Goal: Contribute content: Add original content to the website for others to see

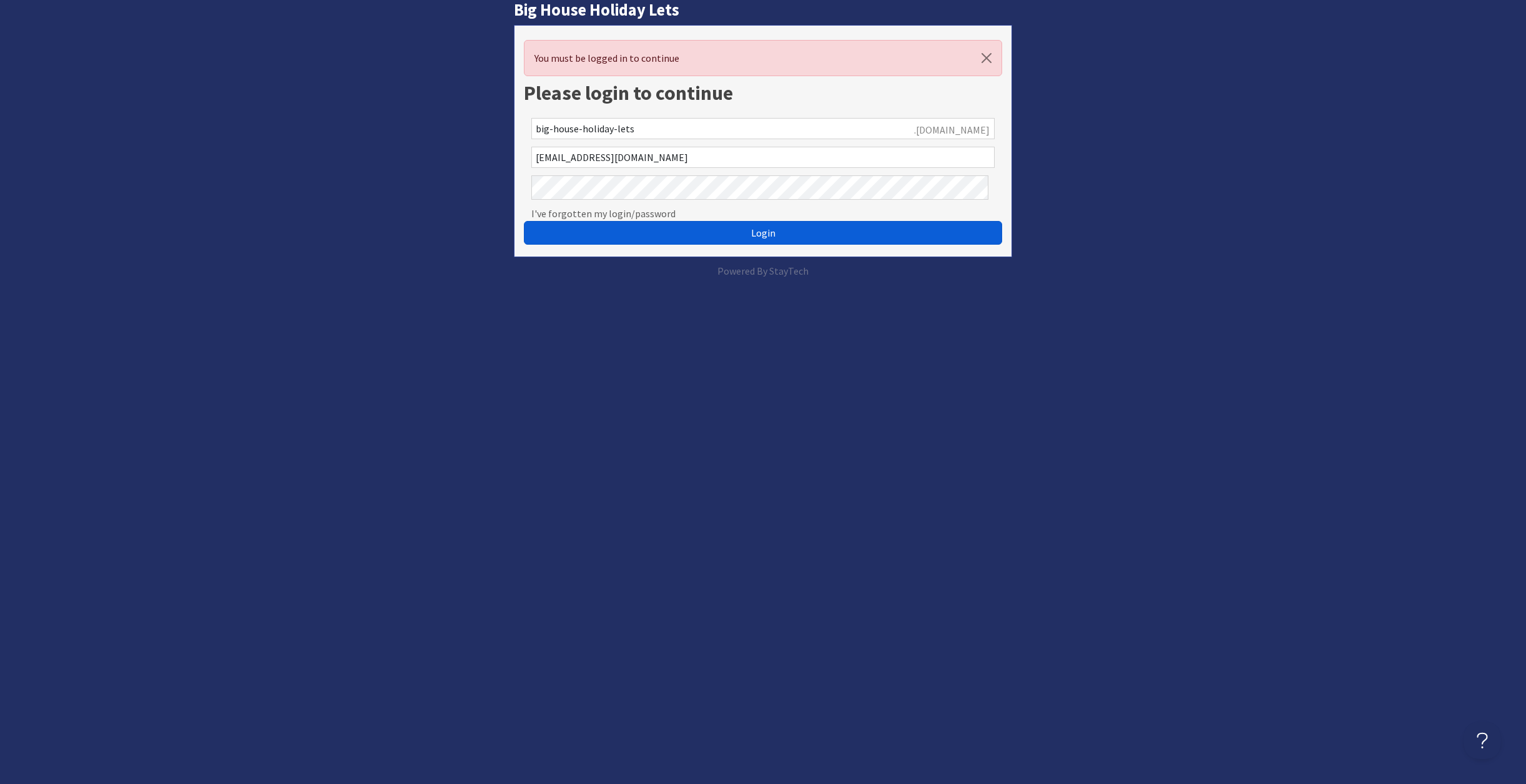
click at [756, 239] on span "Login" at bounding box center [763, 233] width 24 height 12
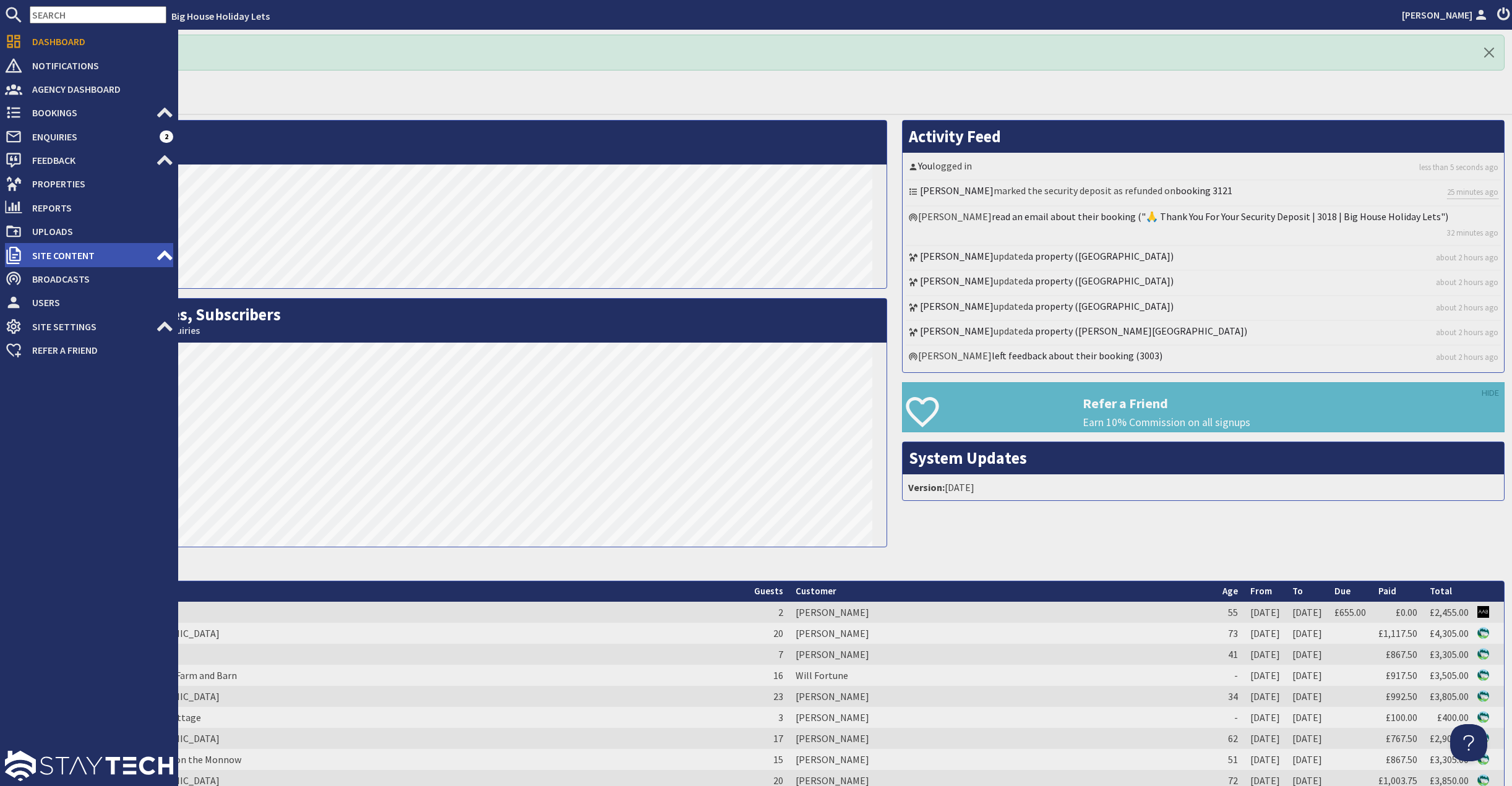
click at [137, 266] on span "Site Content" at bounding box center [89, 256] width 134 height 20
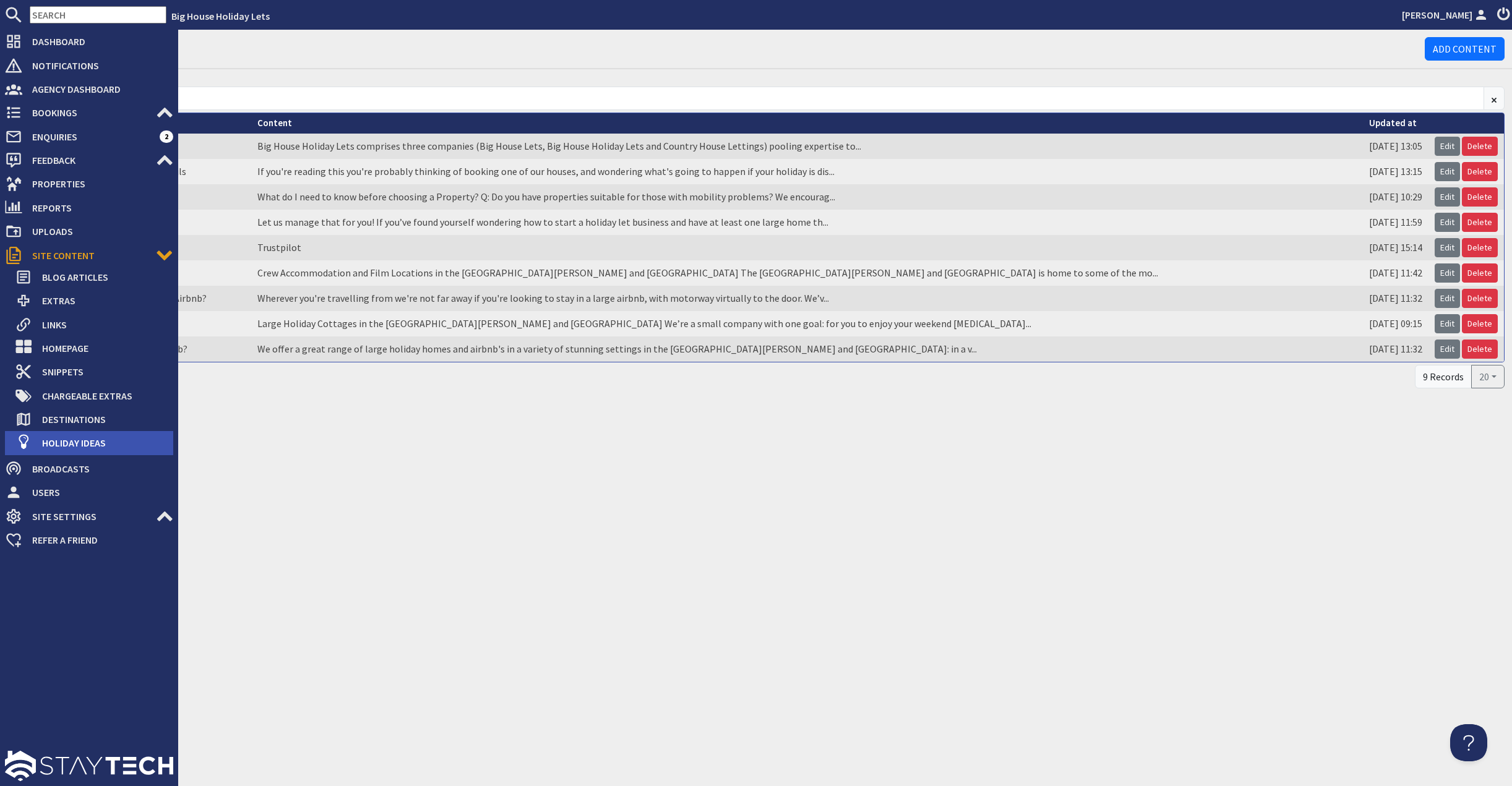
click at [49, 453] on span "Holiday Ideas" at bounding box center [103, 443] width 141 height 20
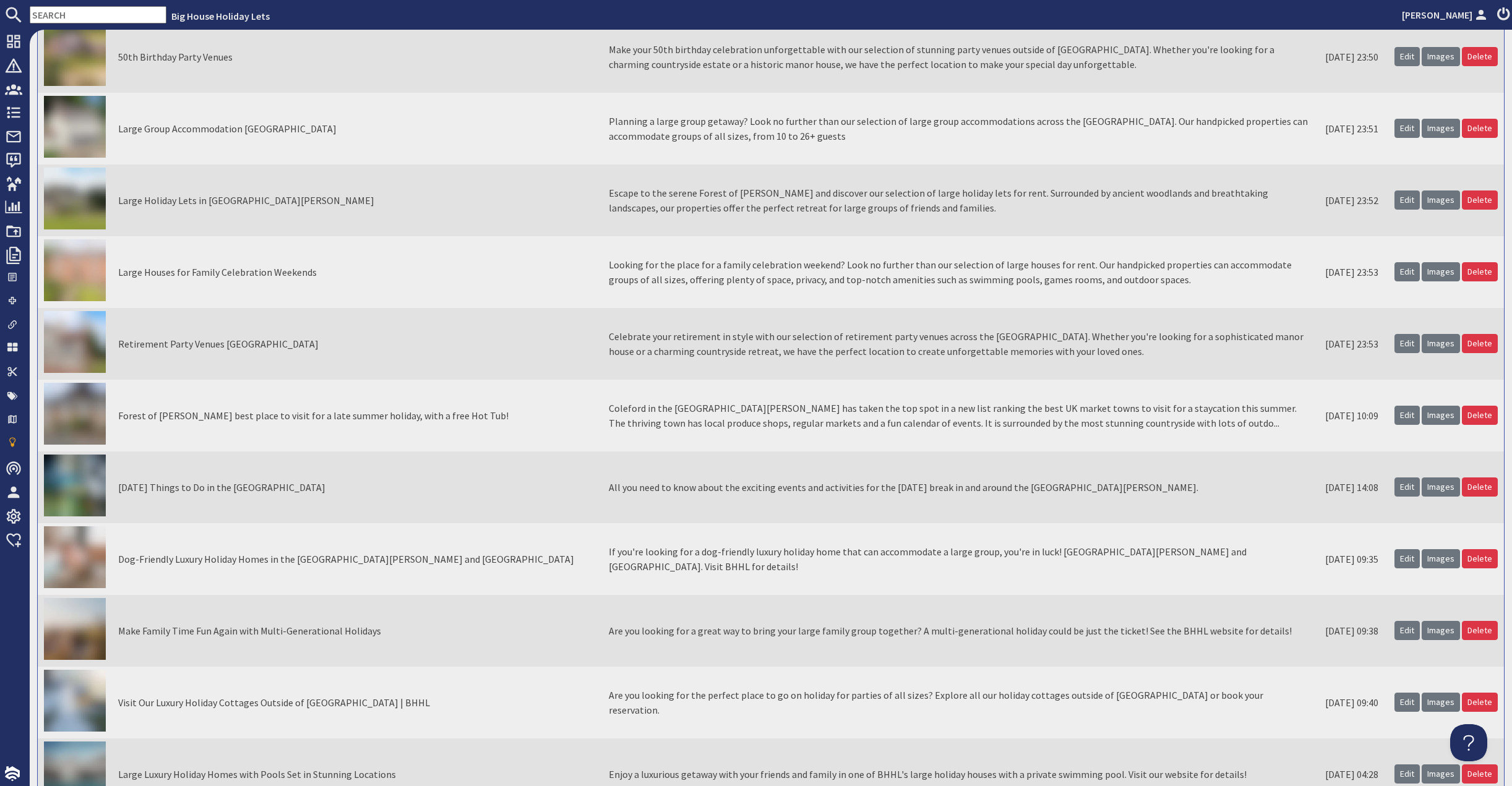
scroll to position [9436, 0]
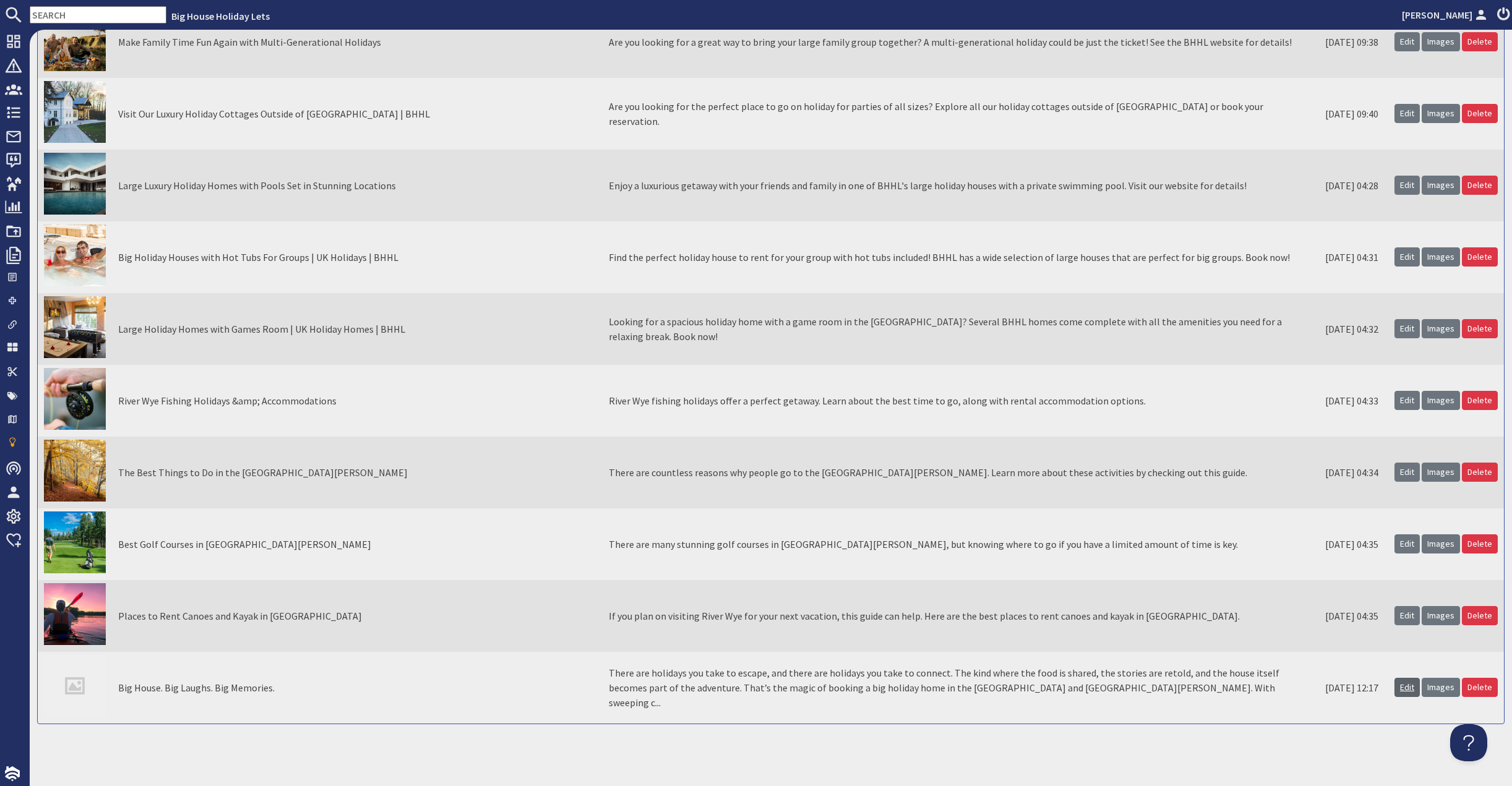
click at [1394, 686] on link "Edit" at bounding box center [1407, 687] width 26 height 19
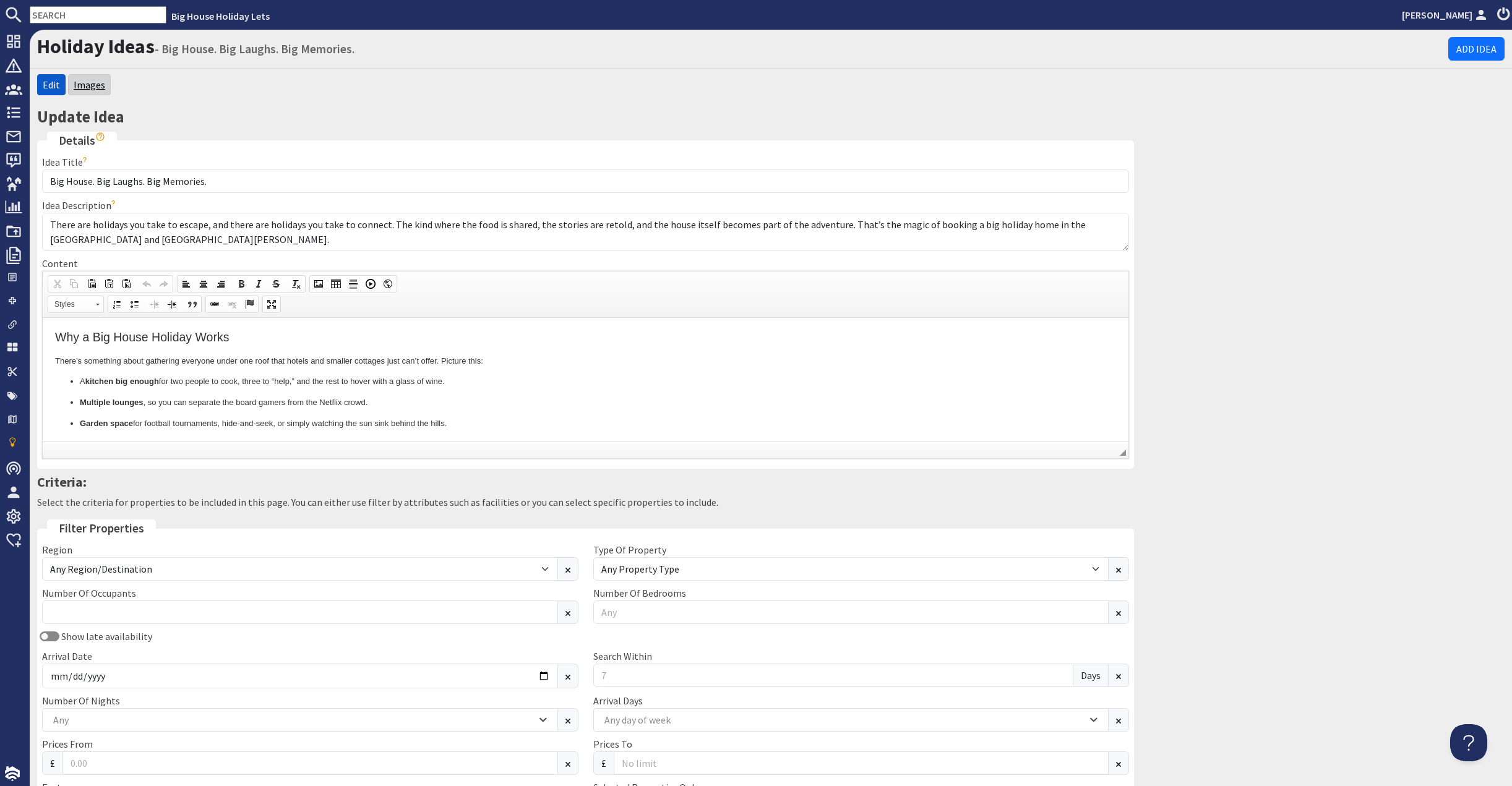
click at [105, 91] on link "Images" at bounding box center [90, 84] width 32 height 12
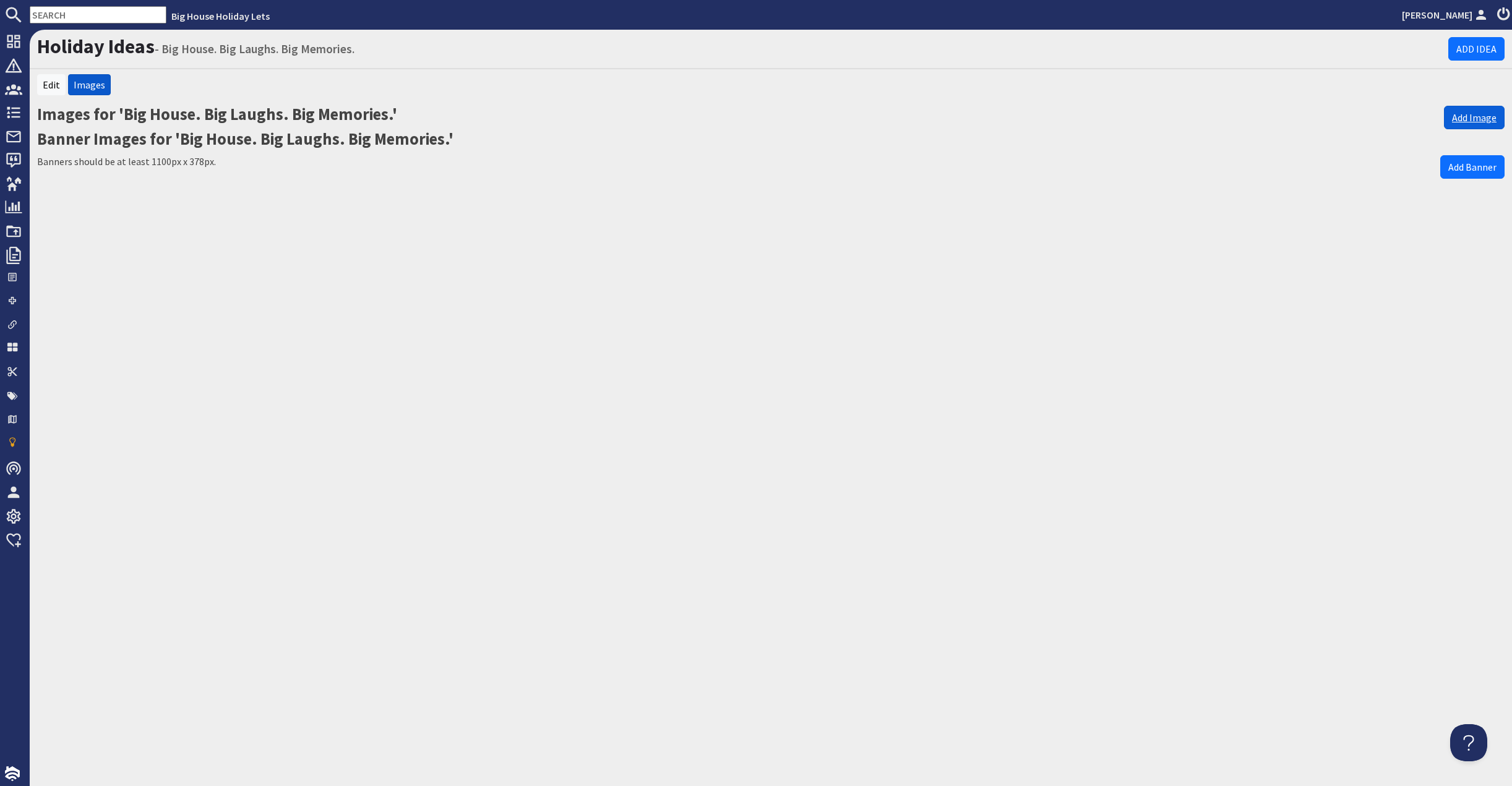
click at [1466, 129] on link "Add Image" at bounding box center [1474, 117] width 60 height 23
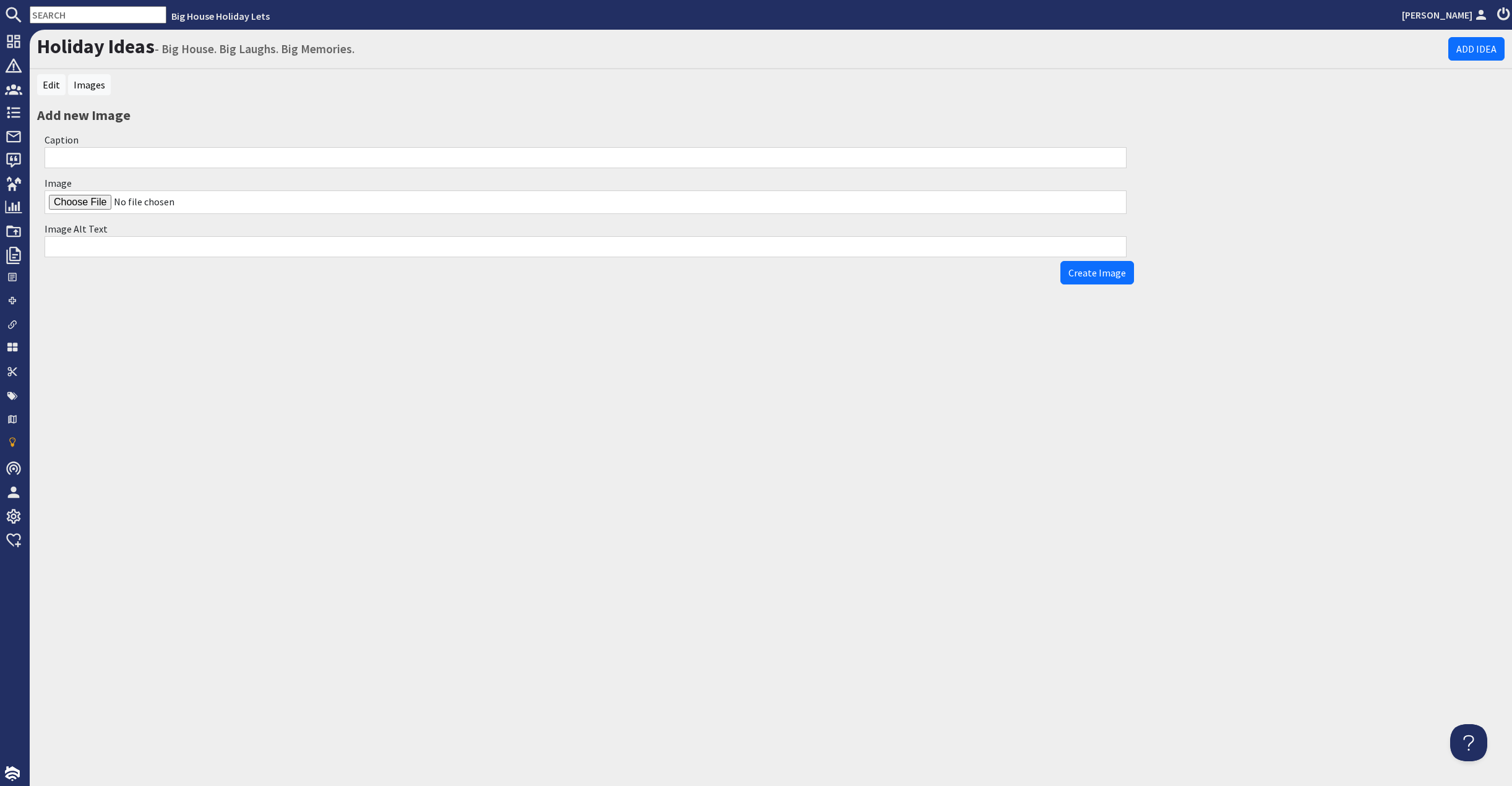
click at [100, 214] on input "Image" at bounding box center [585, 202] width 1082 height 23
type input "C:\fakepath\pugs in hot tub.jpg"
click at [1074, 279] on span "Create Image" at bounding box center [1097, 272] width 57 height 12
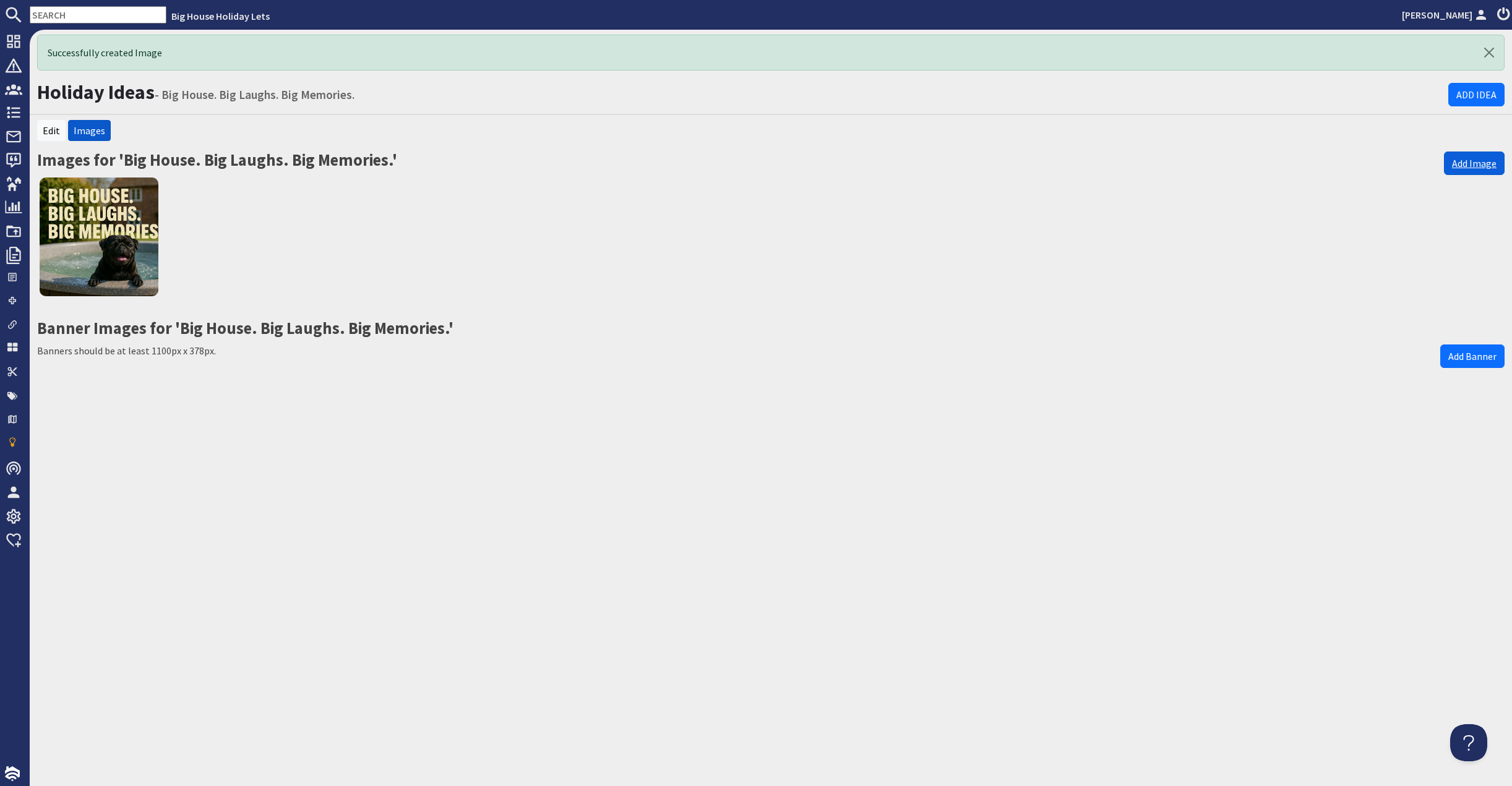
click at [1453, 175] on link "Add Image" at bounding box center [1474, 163] width 60 height 23
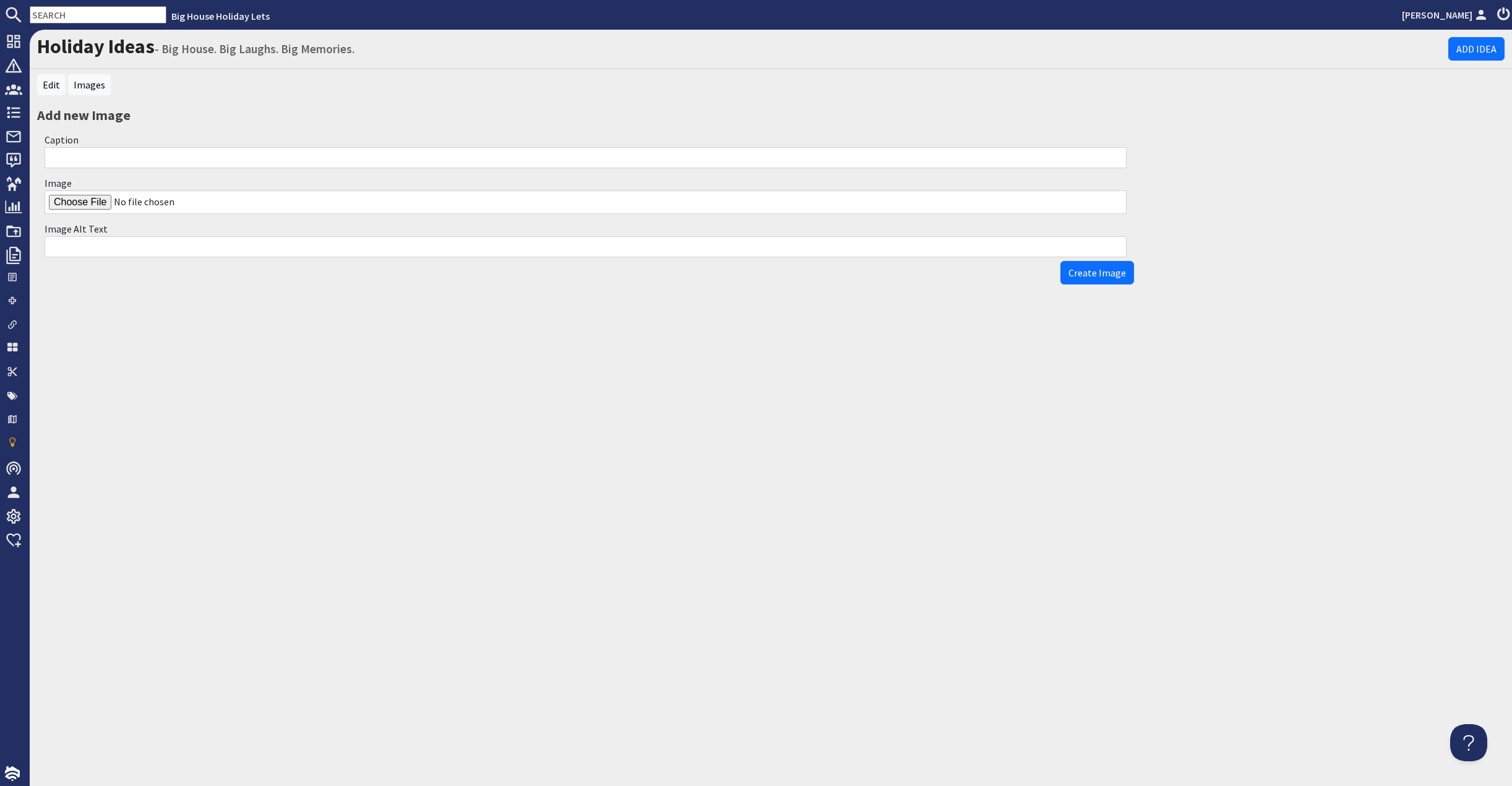
click at [91, 214] on input "Image" at bounding box center [585, 202] width 1082 height 23
type input "C:\fakepath\pugs at a castle.jpg"
click at [1077, 279] on span "Create Image" at bounding box center [1097, 272] width 57 height 12
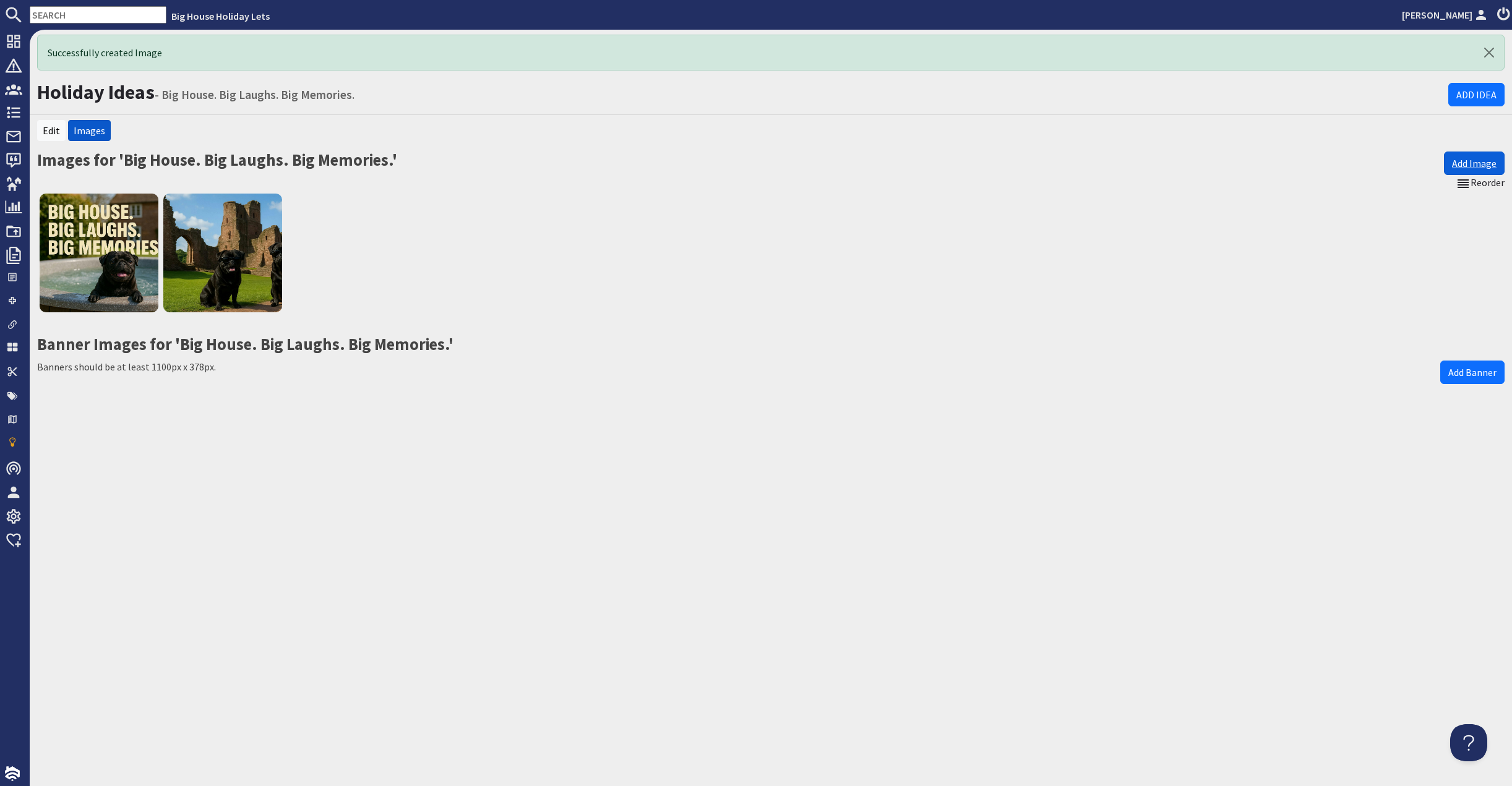
click at [1444, 175] on link "Add Image" at bounding box center [1474, 163] width 60 height 23
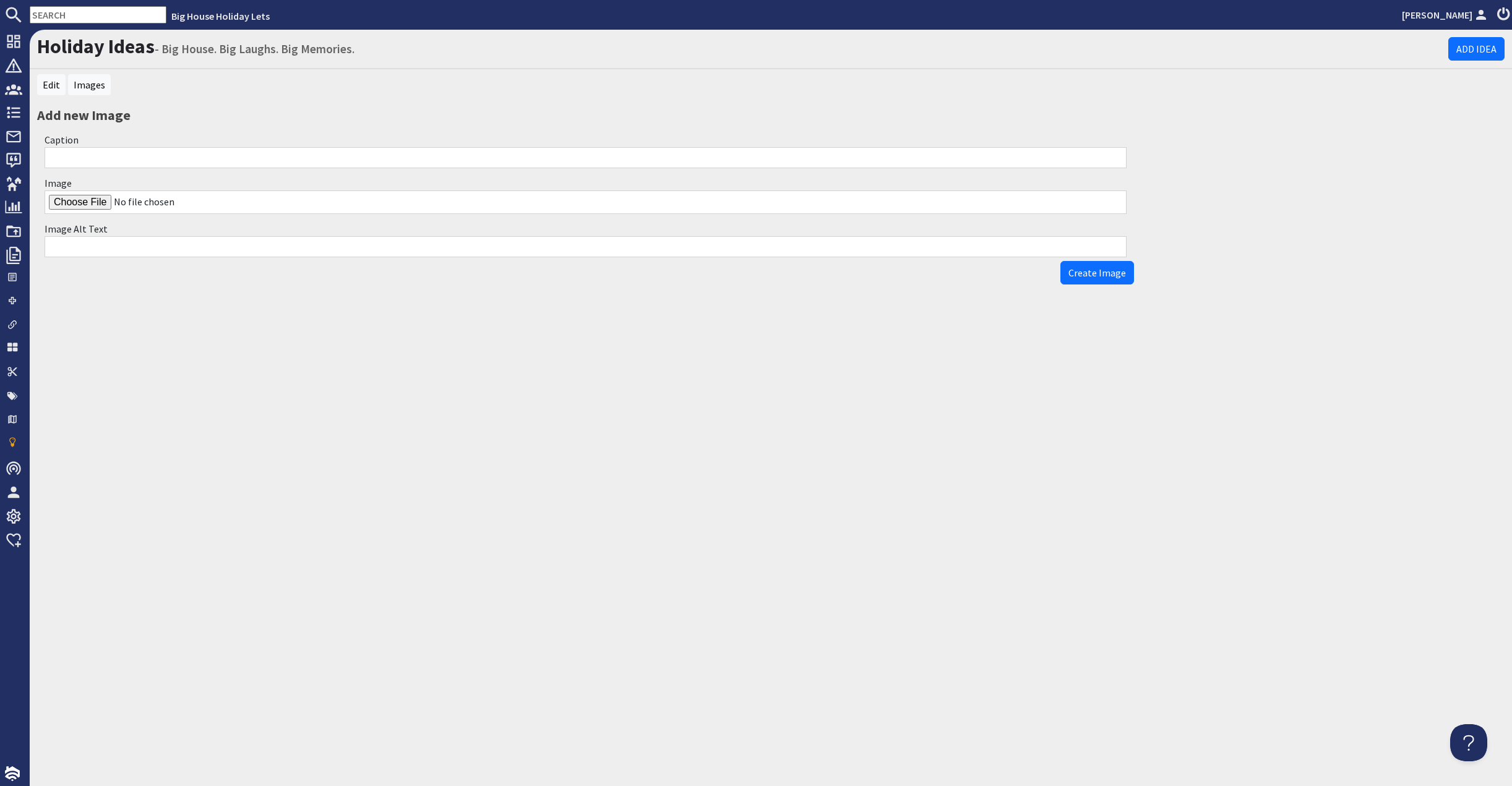
click at [98, 214] on input "Image" at bounding box center [585, 202] width 1082 height 23
type input "C:\fakepath\pugs on a barrel.jpg"
click at [1074, 279] on span "Create Image" at bounding box center [1097, 272] width 57 height 12
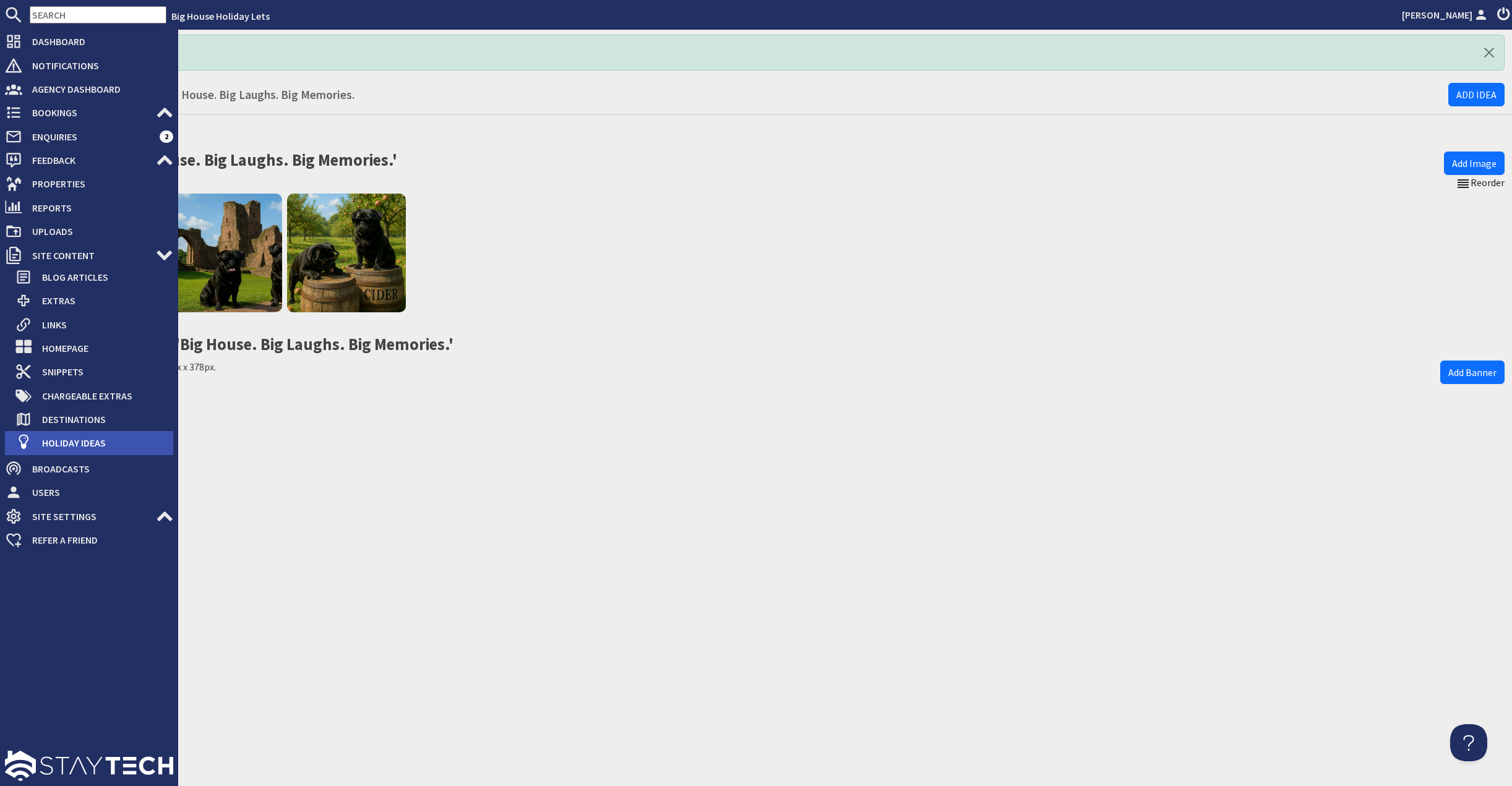
click at [88, 453] on span "Holiday Ideas" at bounding box center [103, 443] width 141 height 20
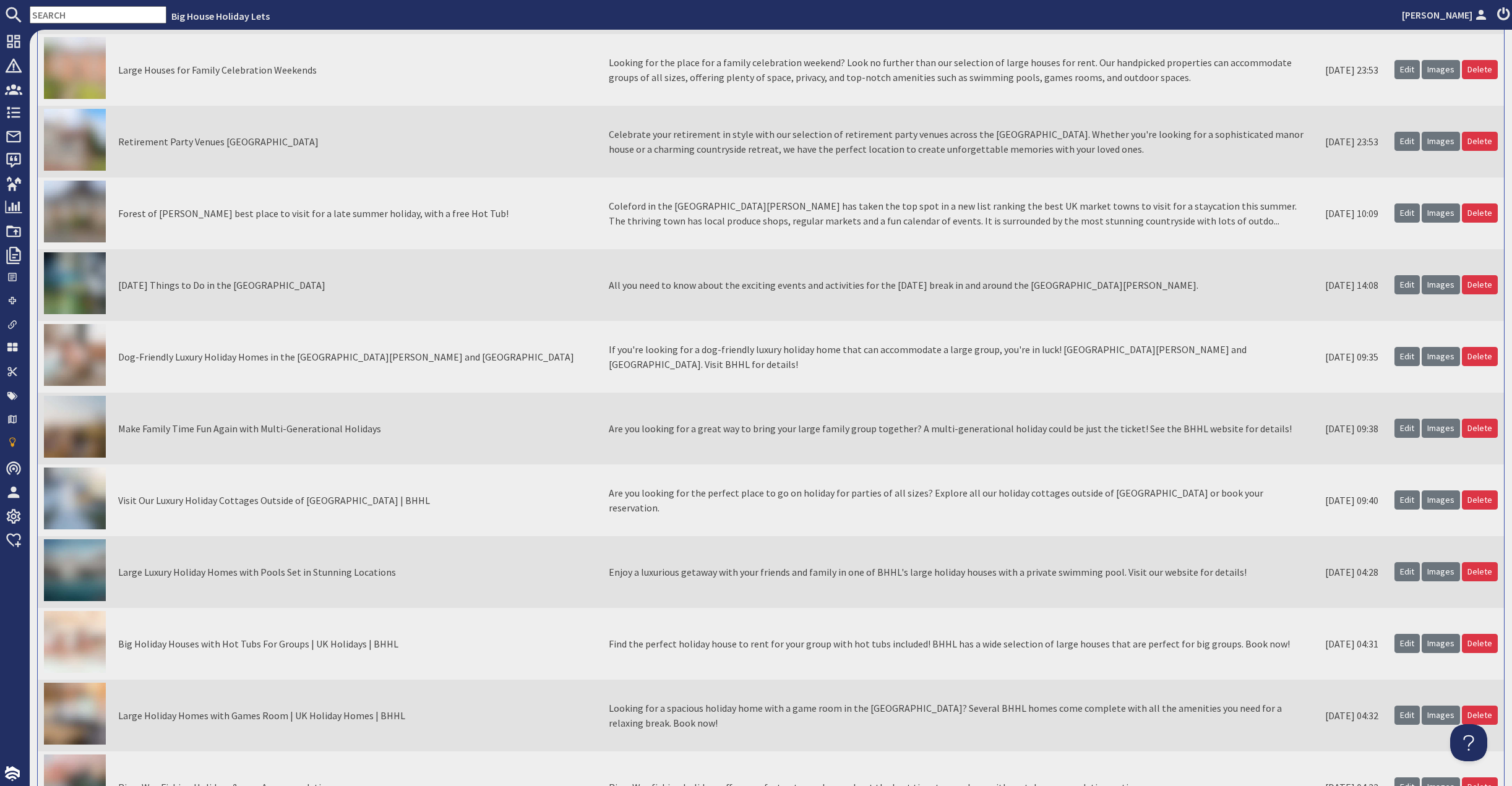
scroll to position [9436, 0]
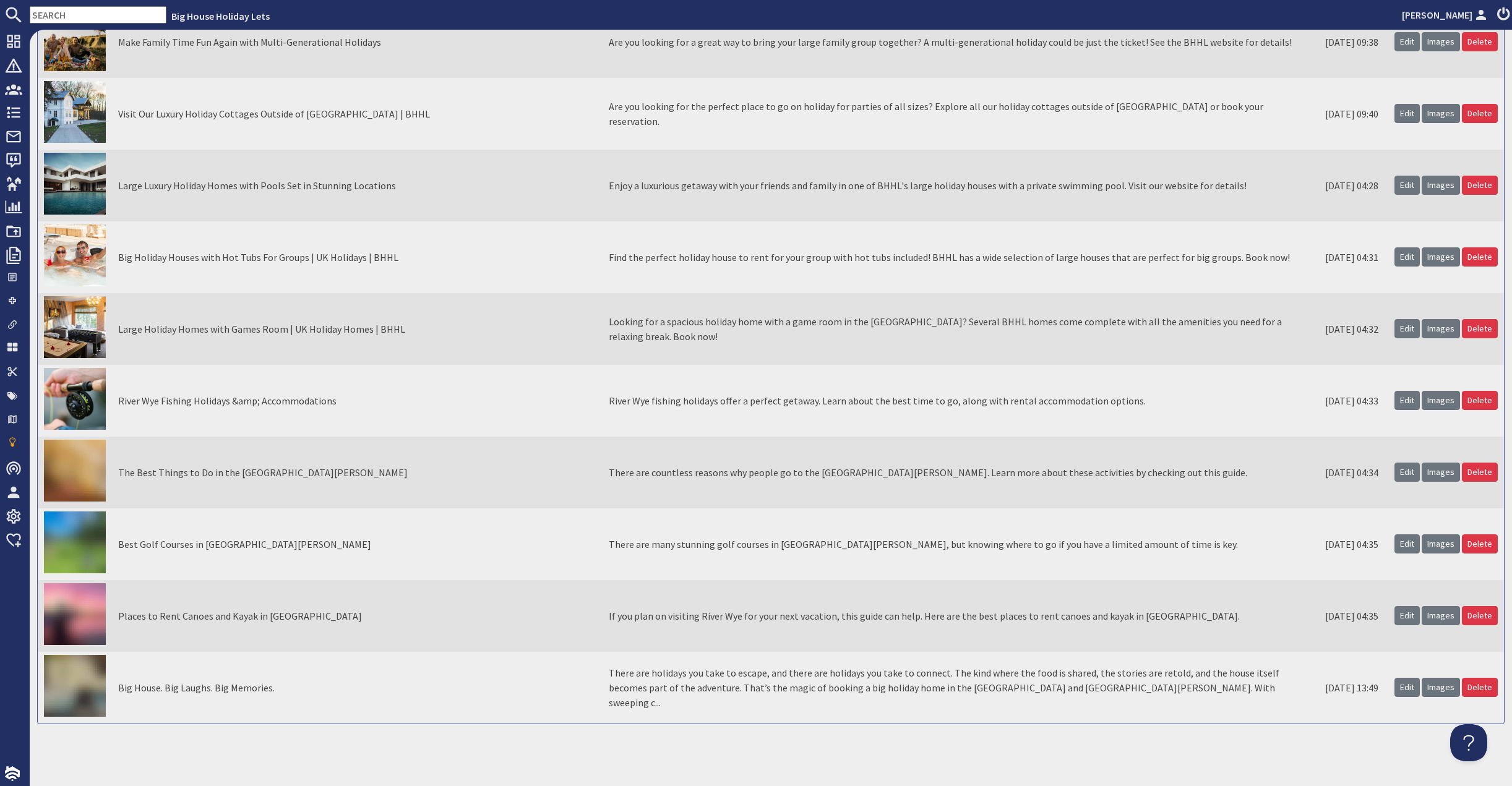
drag, startPoint x: 1509, startPoint y: 192, endPoint x: 36, endPoint y: 8, distance: 1484.4
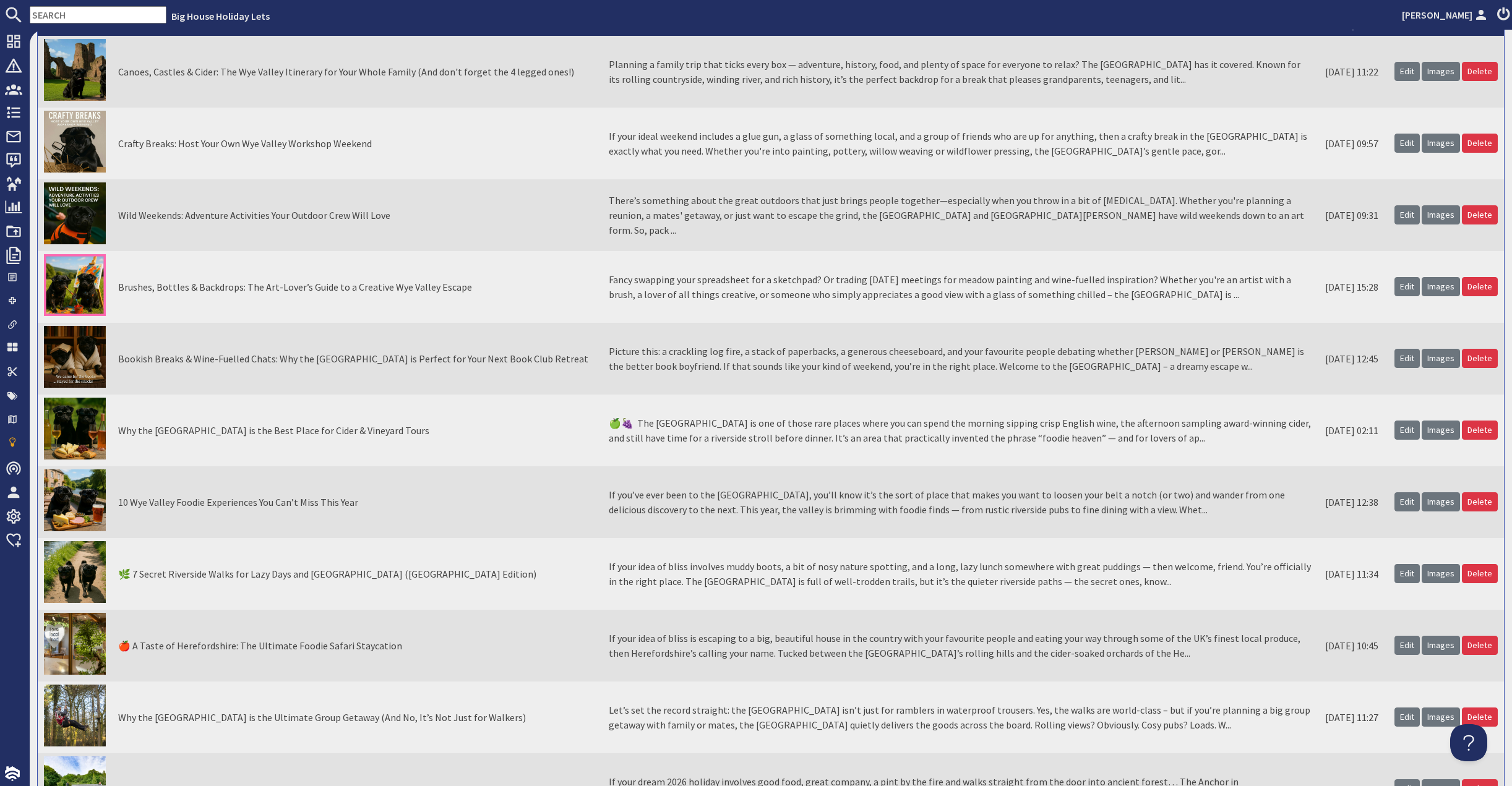
scroll to position [0, 0]
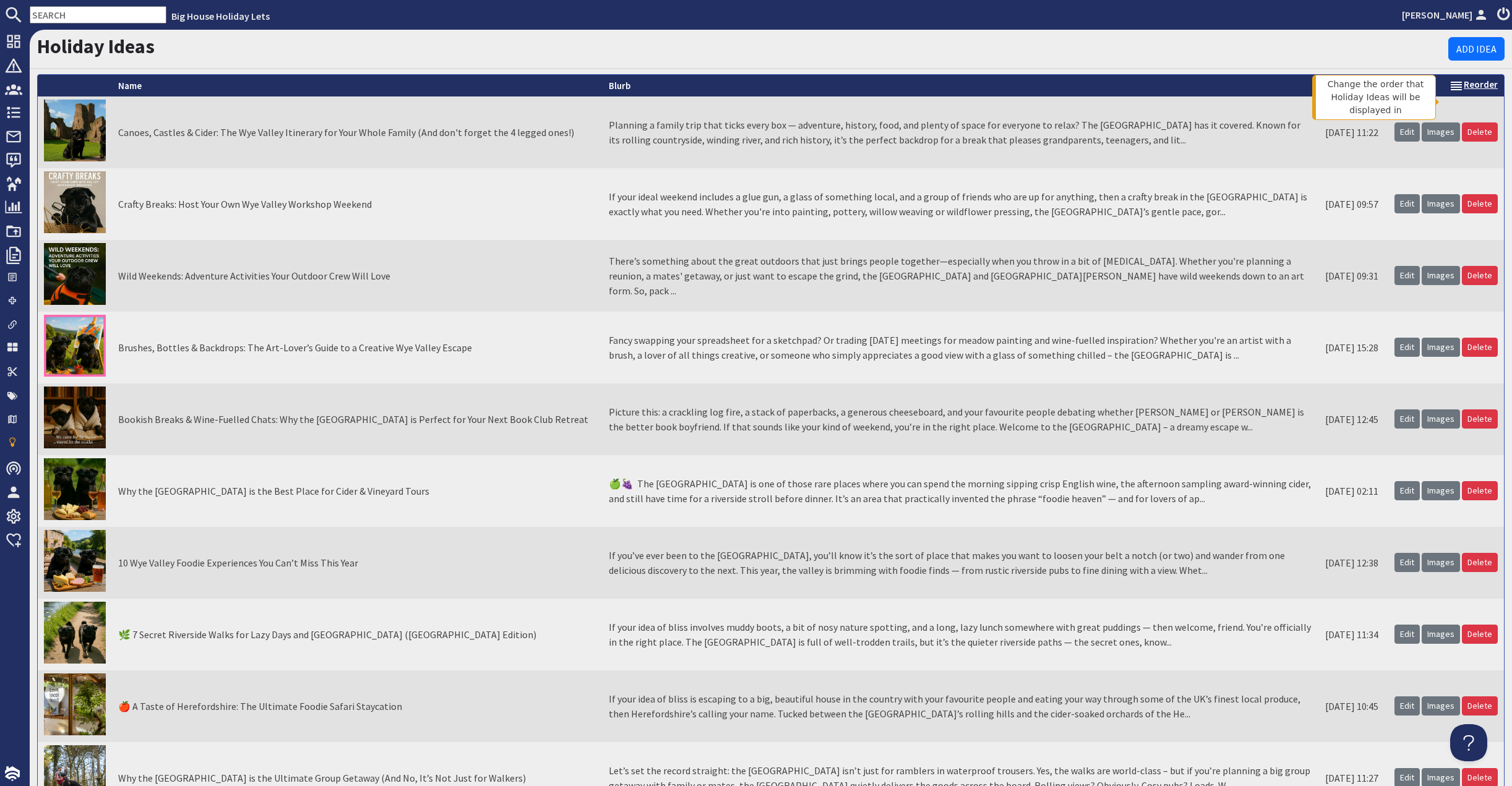
click at [1467, 91] on link "Reorder" at bounding box center [1473, 84] width 49 height 12
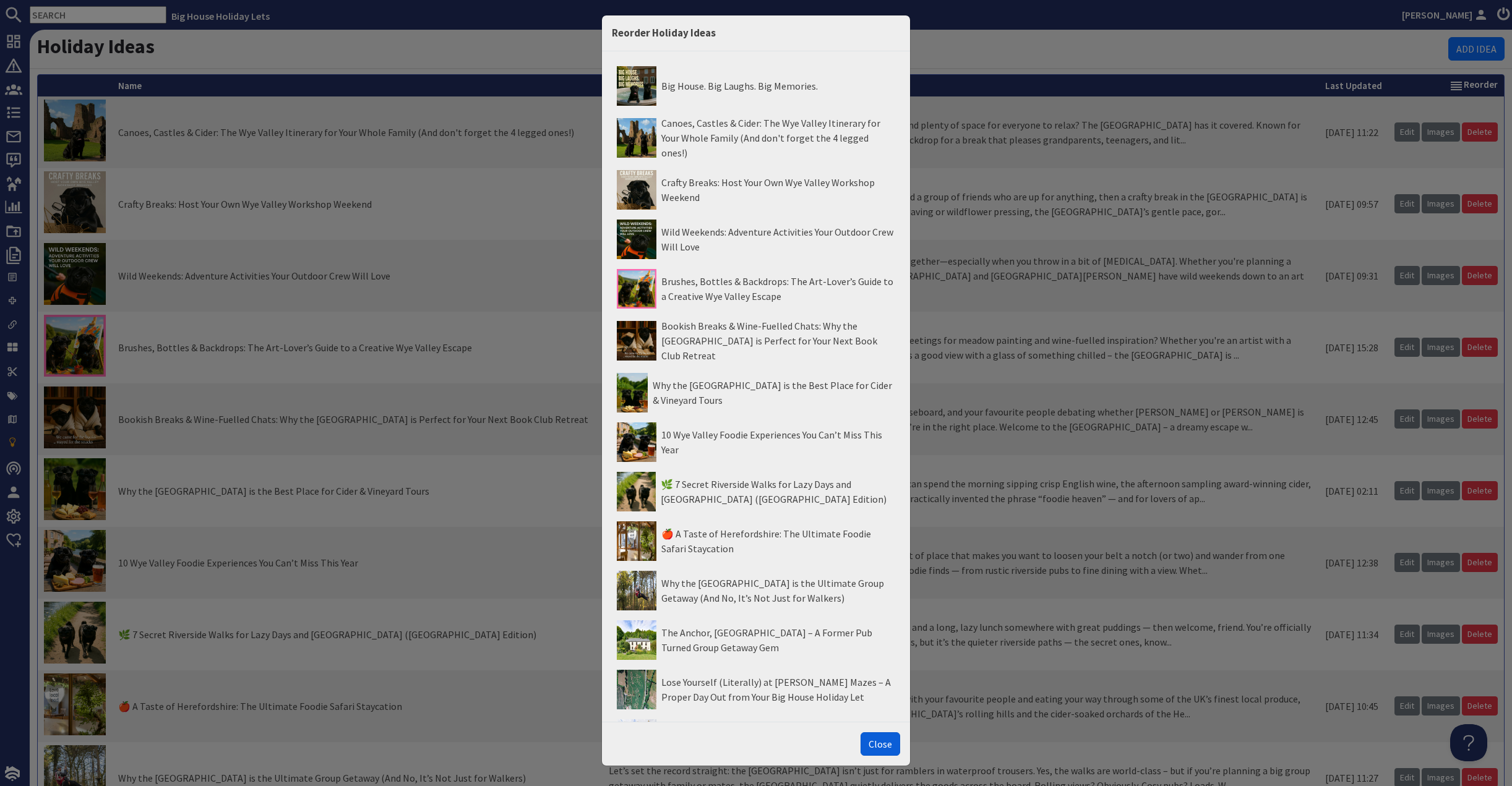
click at [864, 732] on button "Close" at bounding box center [880, 744] width 39 height 23
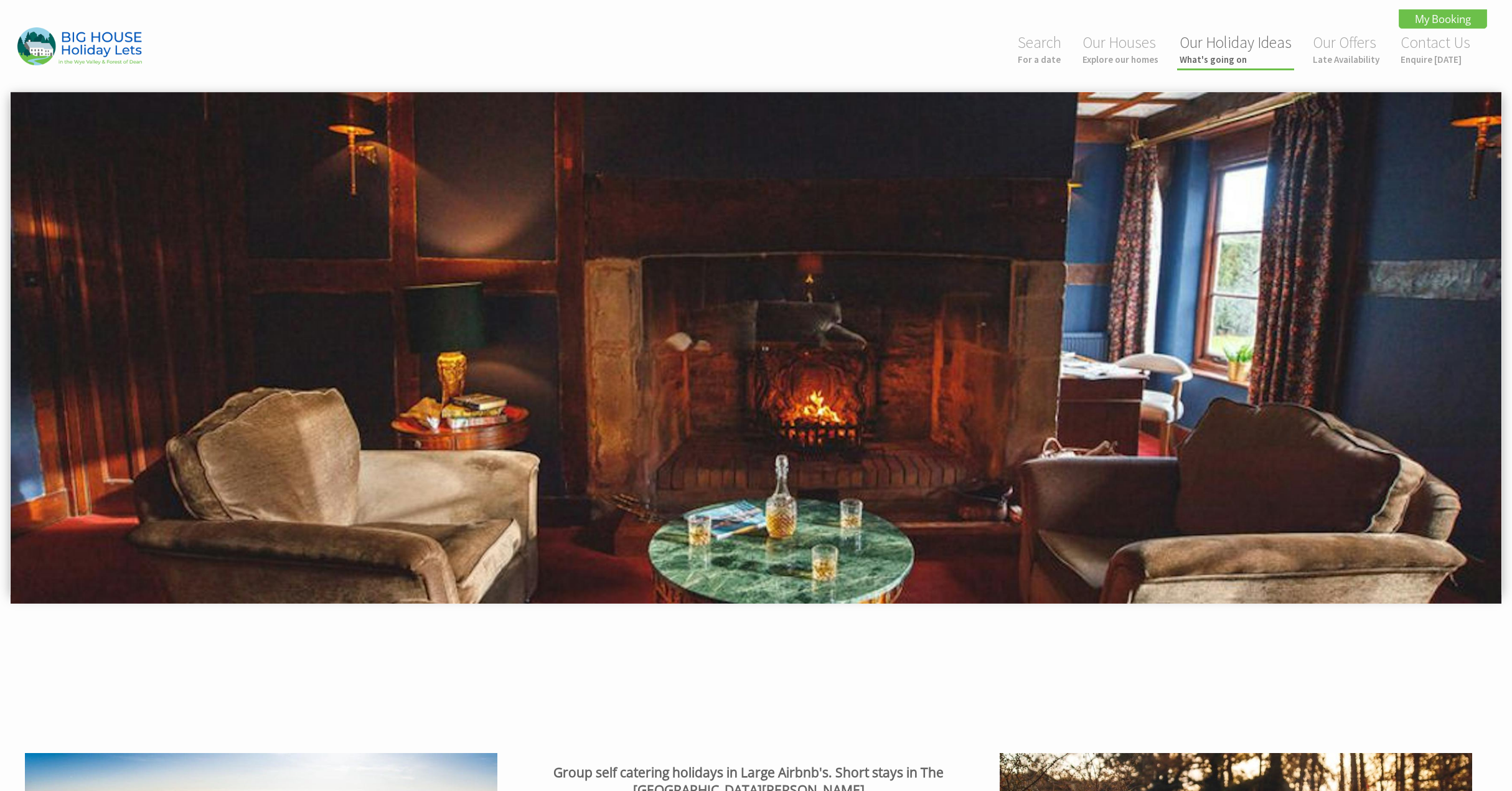
click at [1211, 49] on link "Our Holiday Ideas What's going on" at bounding box center [1236, 49] width 112 height 33
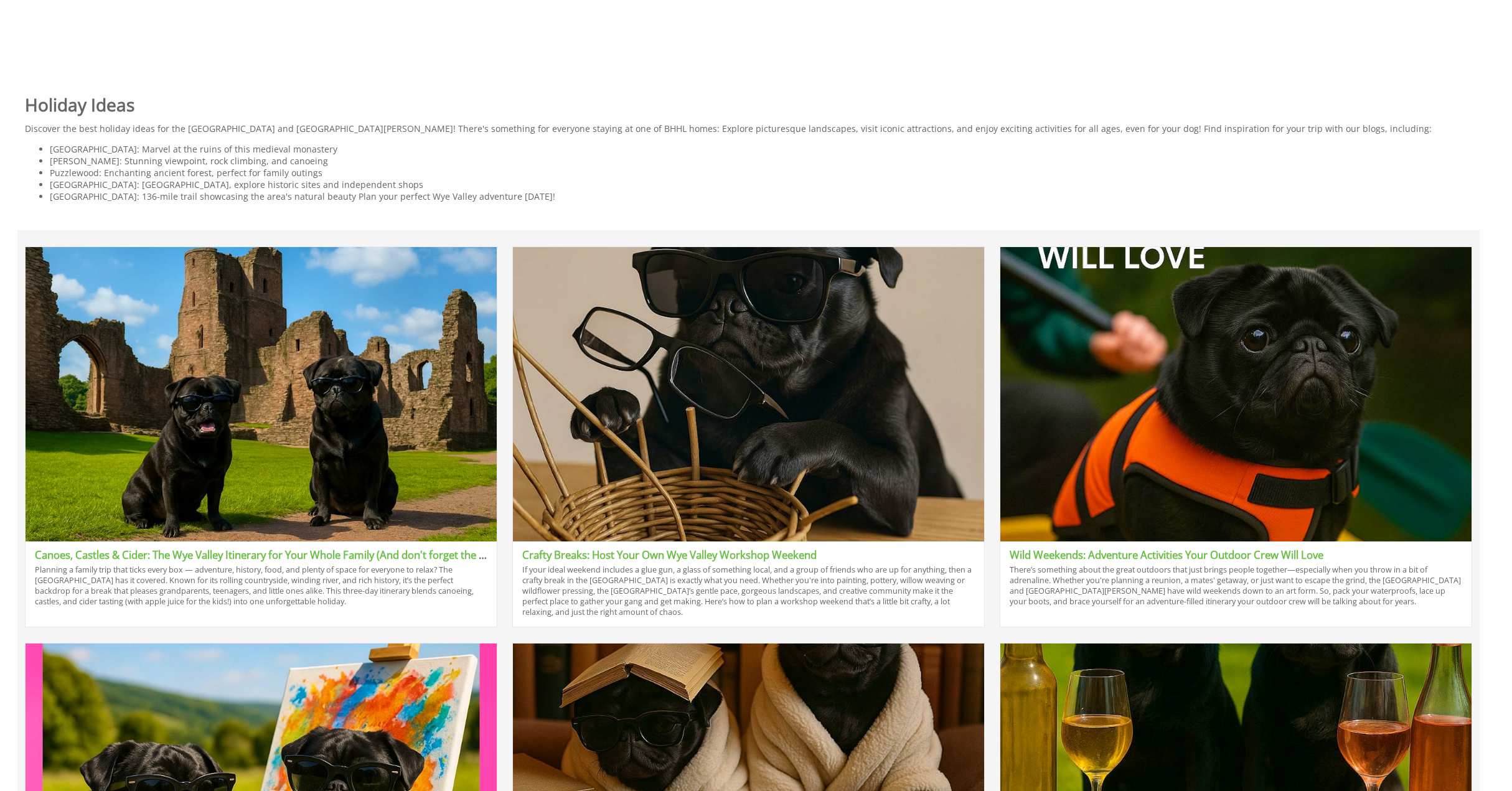
scroll to position [684, 0]
